Goal: Check status

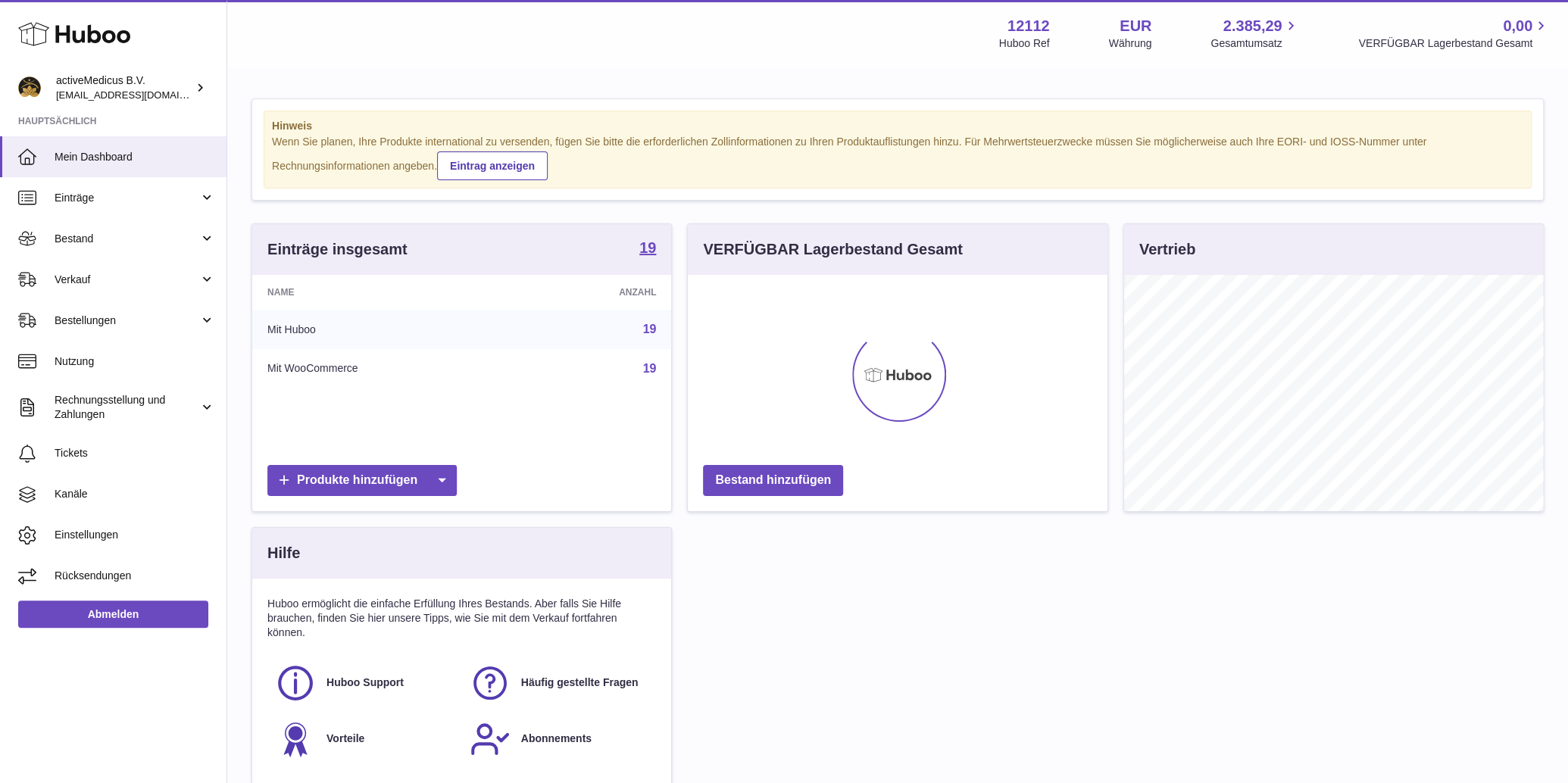
scroll to position [235, 419]
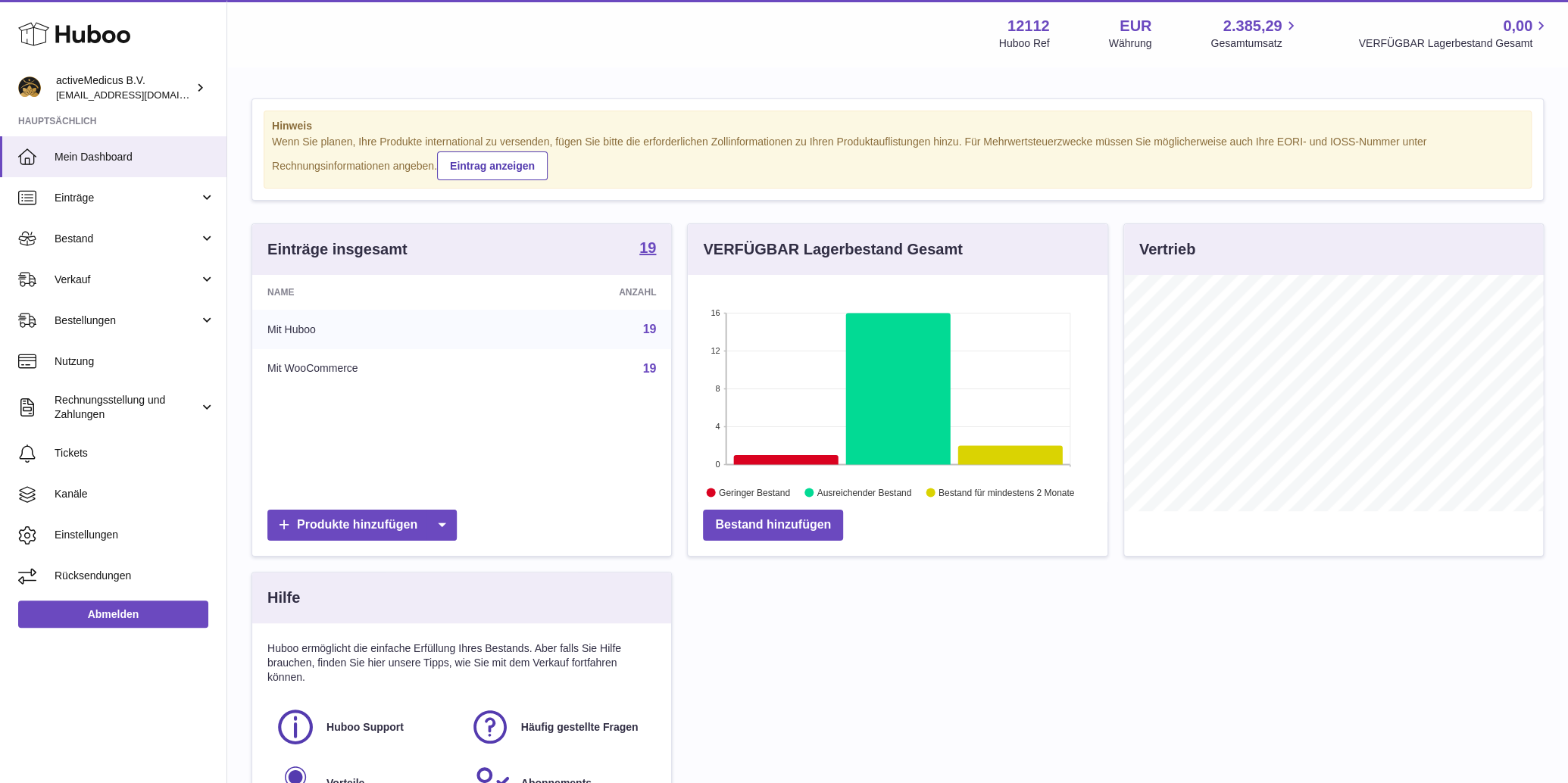
click at [1517, 617] on div "Einträge insgesamt 19 Name Anzahl Mit Huboo 19 Mit WooCommerce 19 Produkte hinz…" at bounding box center [897, 534] width 1307 height 622
click at [114, 246] on link "Bestand" at bounding box center [113, 239] width 226 height 41
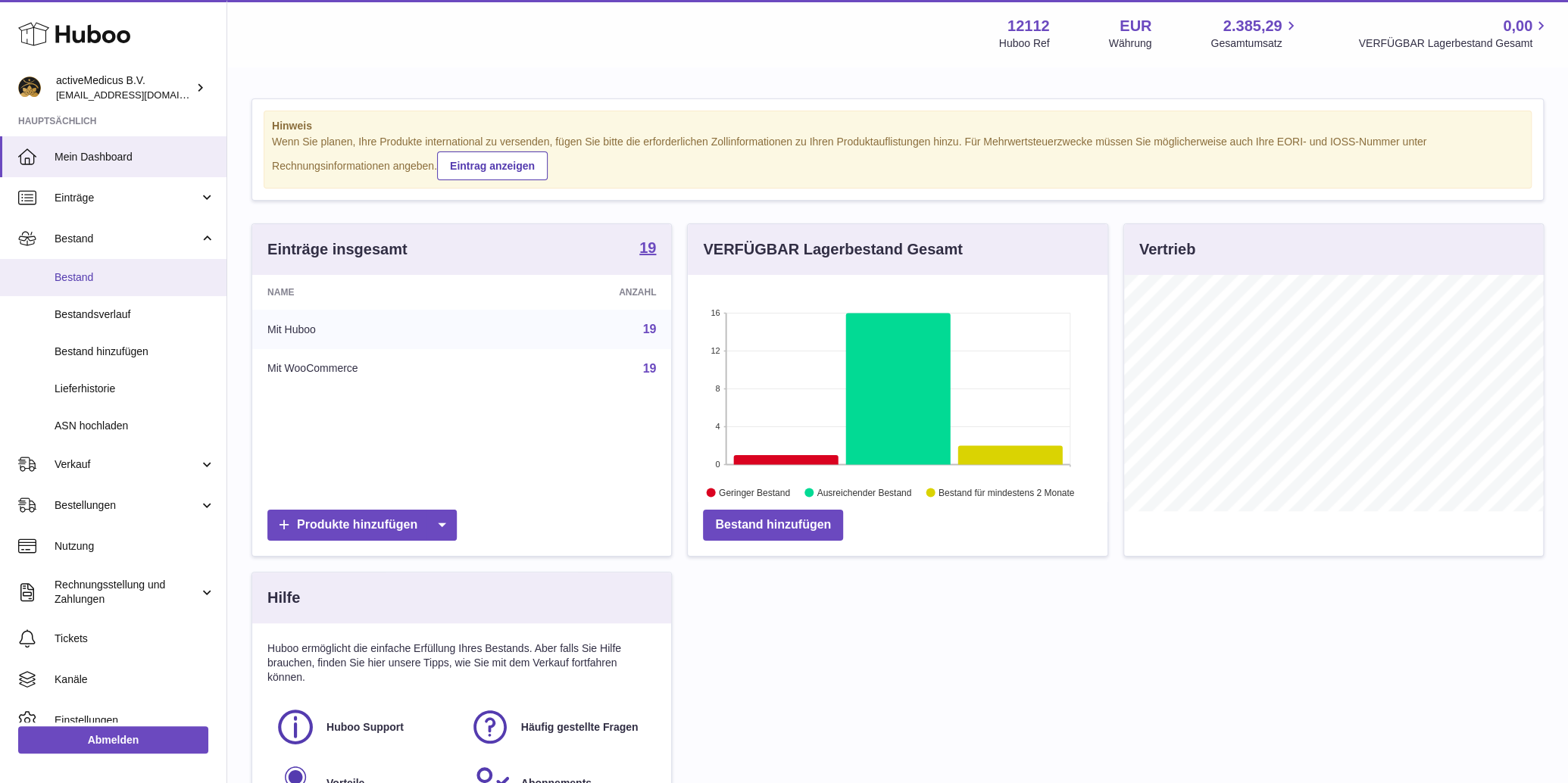
click at [86, 287] on link "Bestand" at bounding box center [113, 277] width 226 height 37
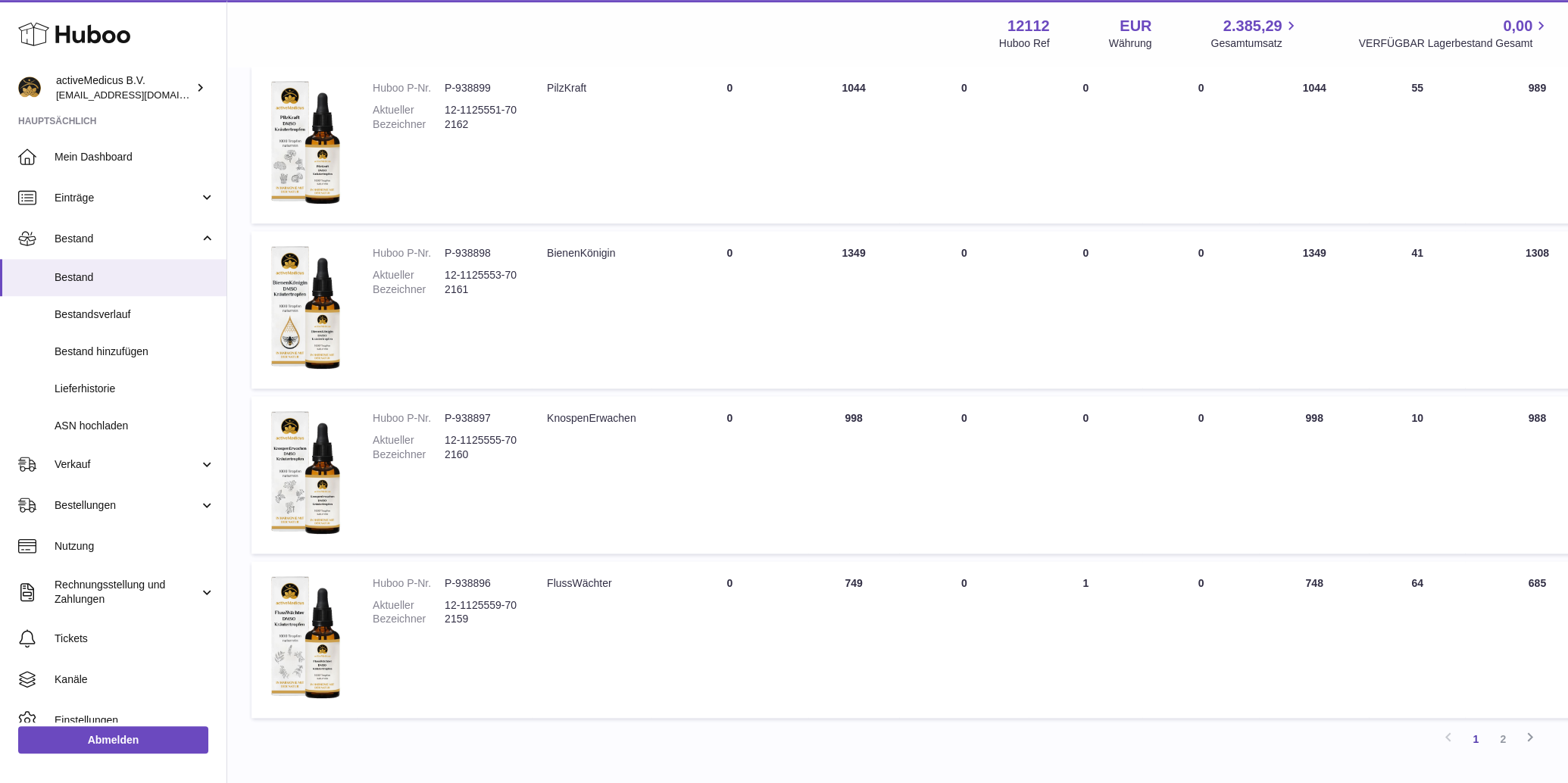
scroll to position [1279, 0]
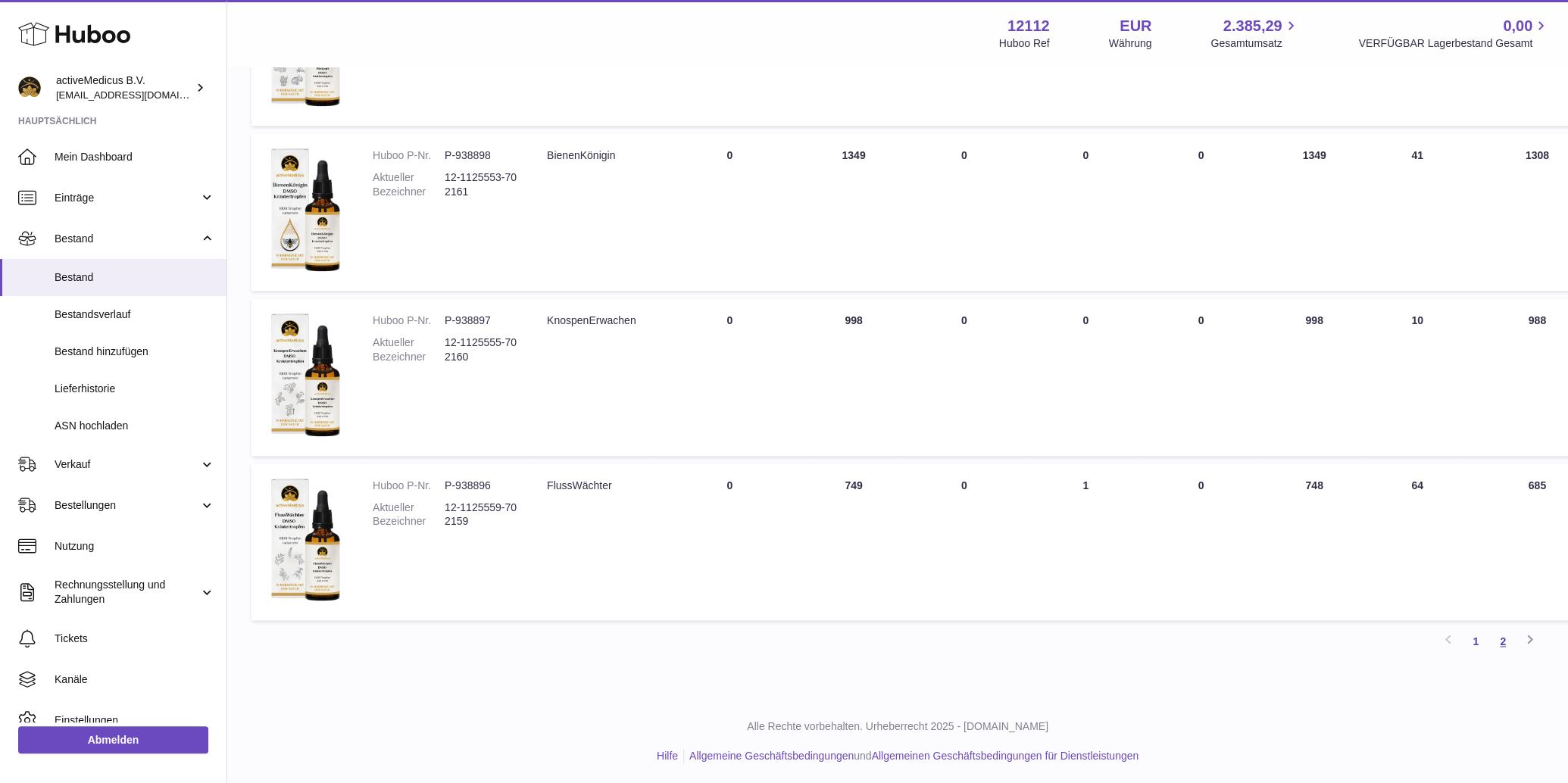
click at [1498, 641] on link "2" at bounding box center [1502, 641] width 27 height 27
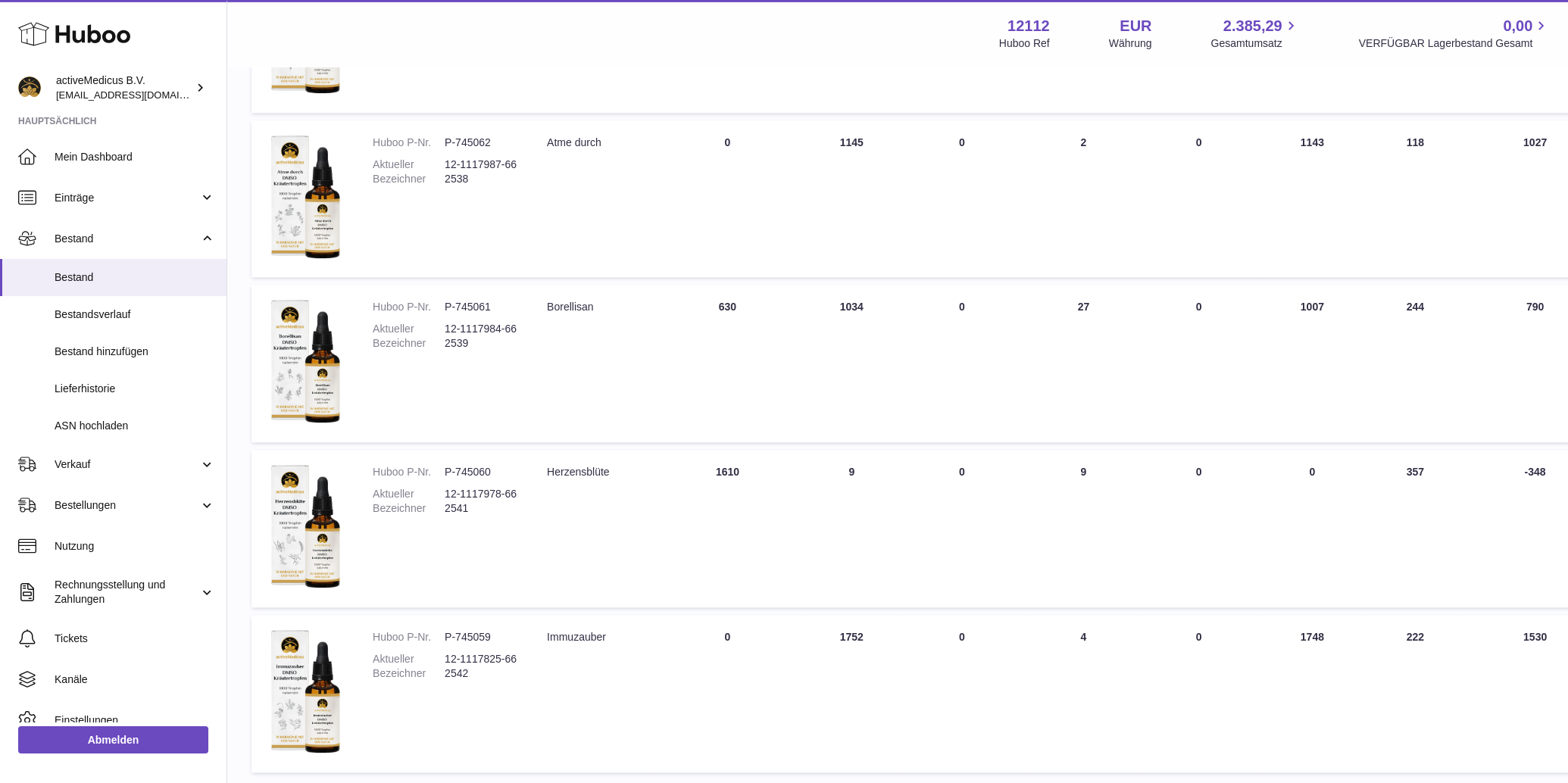
scroll to position [1028, 0]
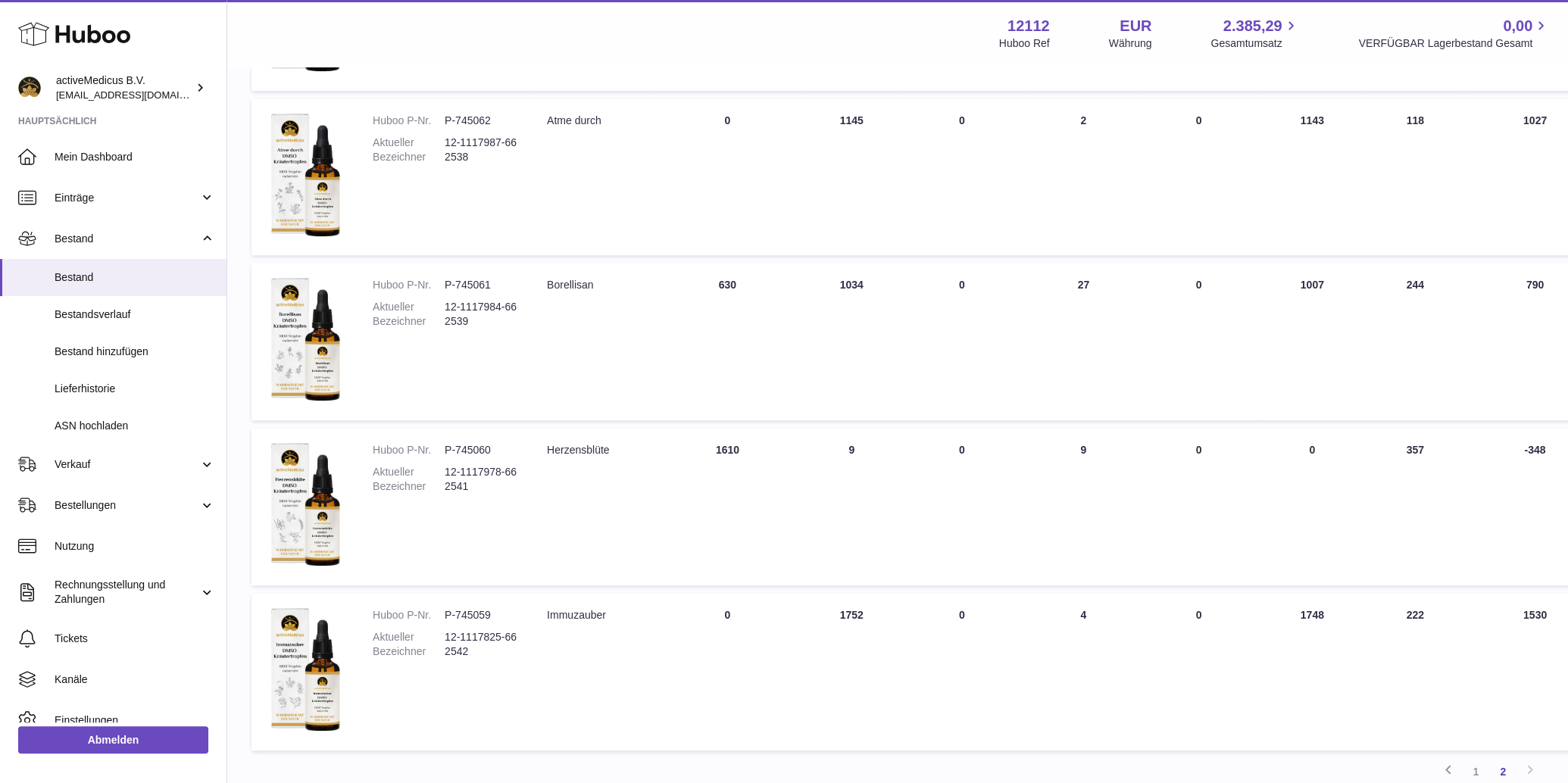
drag, startPoint x: 865, startPoint y: 444, endPoint x: 715, endPoint y: 445, distance: 150.0
click at [715, 445] on tr "Huboo P-Nr. P-745060 Aktueller Bezeichner 12-1117978-662541 Beschreibung Herzen…" at bounding box center [1045, 506] width 1589 height 157
drag, startPoint x: 510, startPoint y: 449, endPoint x: 435, endPoint y: 447, distance: 75.0
click at [435, 447] on dl "Huboo P-Nr. P-745060 Aktueller Bezeichner 12-1117978-662541" at bounding box center [444, 472] width 144 height 58
copy dl "P-745060"
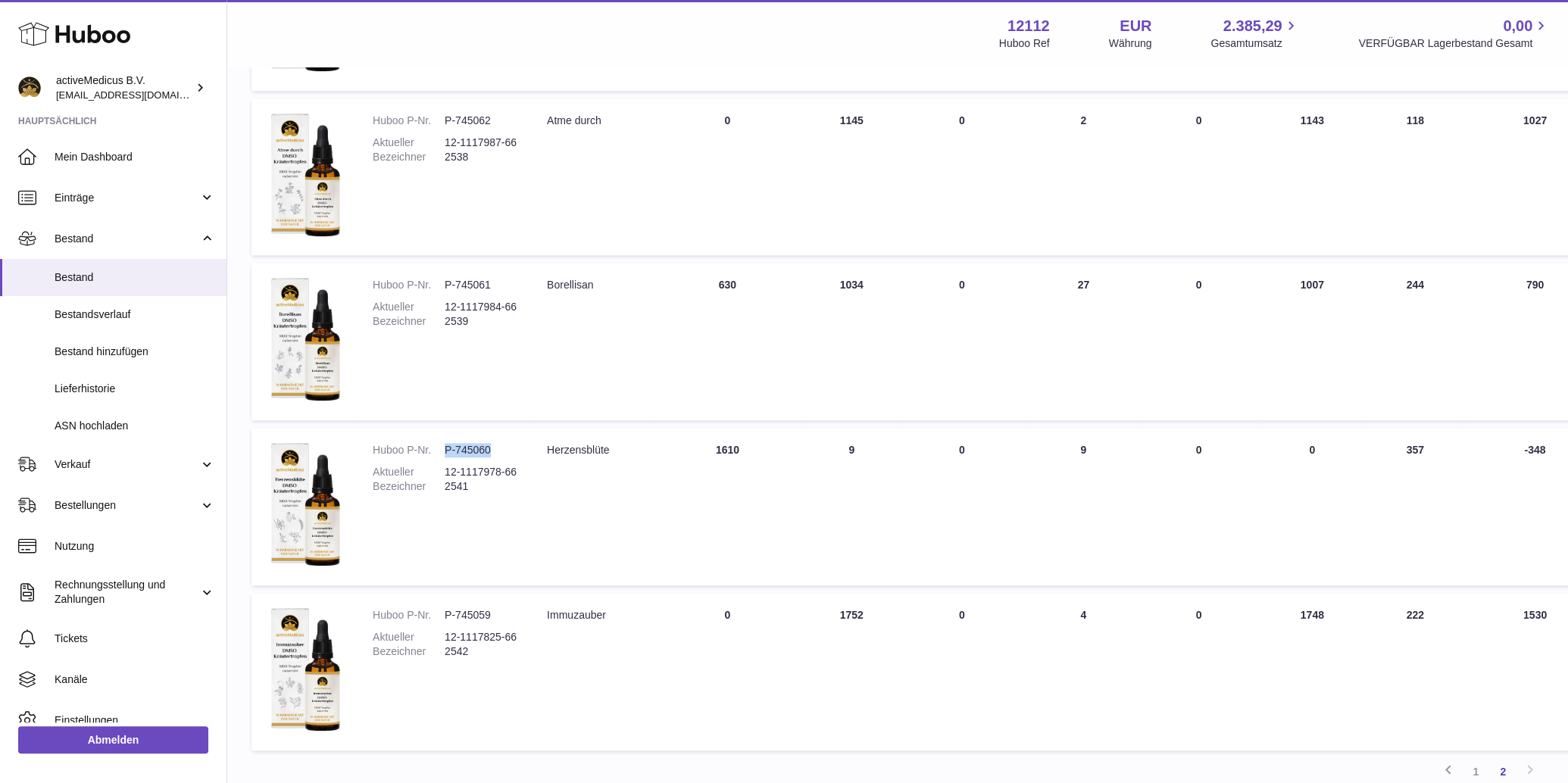
copy dl "P-745060"
